Goal: Task Accomplishment & Management: Complete application form

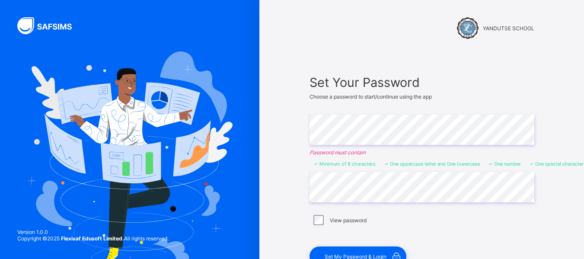
click at [407, 223] on div "View password" at bounding box center [421, 220] width 220 height 10
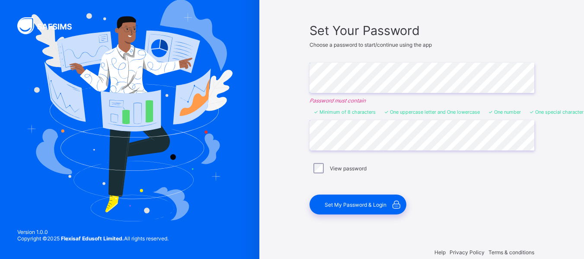
scroll to position [66, 0]
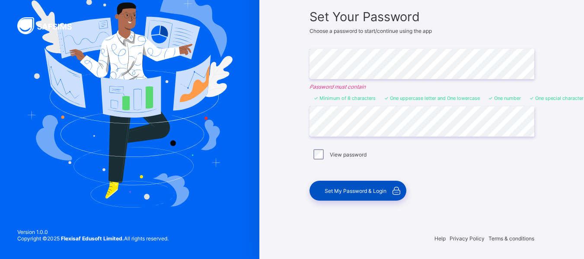
click at [357, 191] on span "Set My Password & Login" at bounding box center [355, 190] width 62 height 6
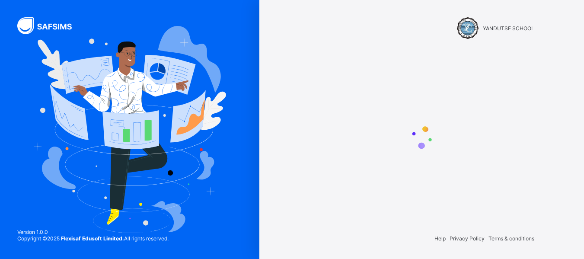
scroll to position [0, 0]
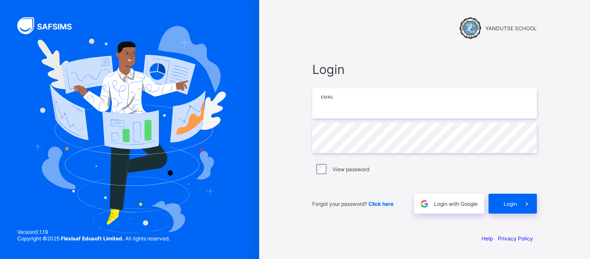
type input "**********"
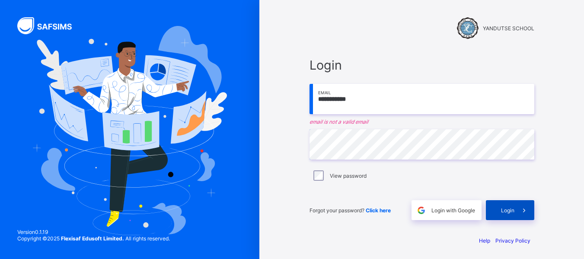
click at [514, 207] on span "Login" at bounding box center [507, 210] width 13 height 6
click at [523, 210] on icon at bounding box center [523, 210] width 9 height 8
click at [526, 212] on icon at bounding box center [523, 210] width 9 height 8
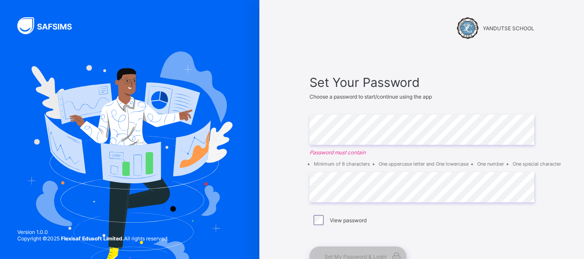
scroll to position [66, 0]
